Goal: Navigation & Orientation: Go to known website

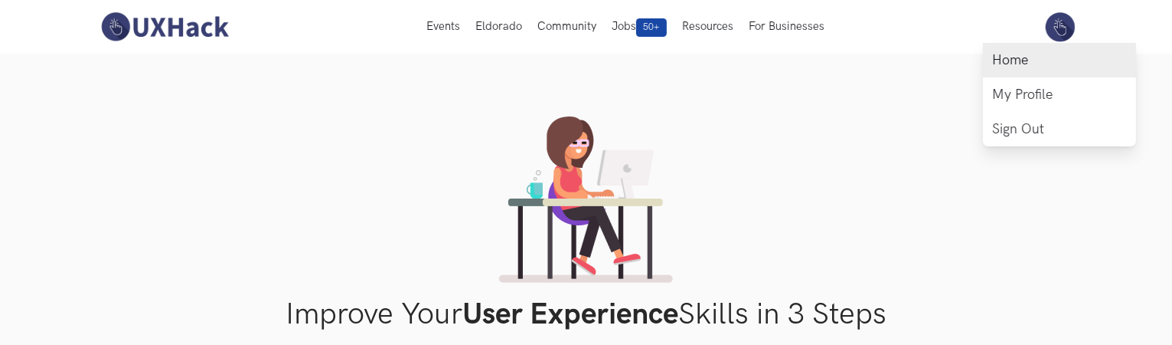
click at [1035, 49] on link "Home" at bounding box center [1059, 60] width 153 height 34
